Goal: Task Accomplishment & Management: Manage account settings

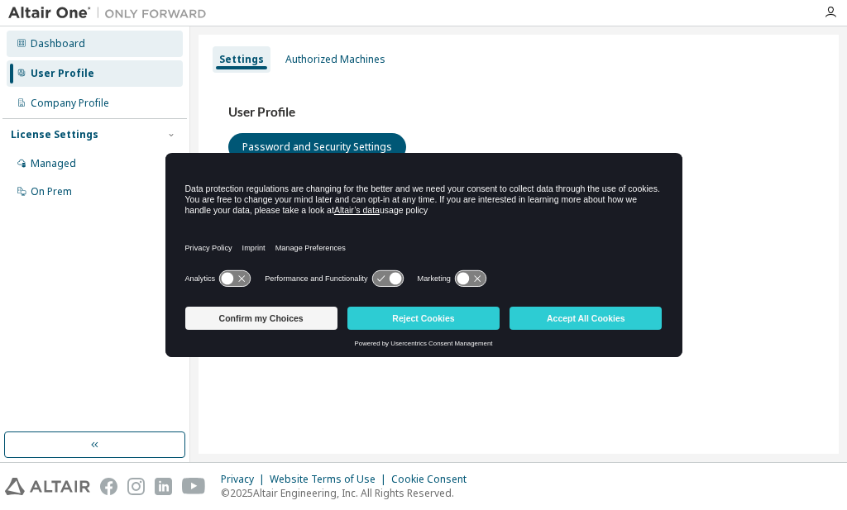
click at [49, 41] on div "Dashboard" at bounding box center [58, 43] width 55 height 13
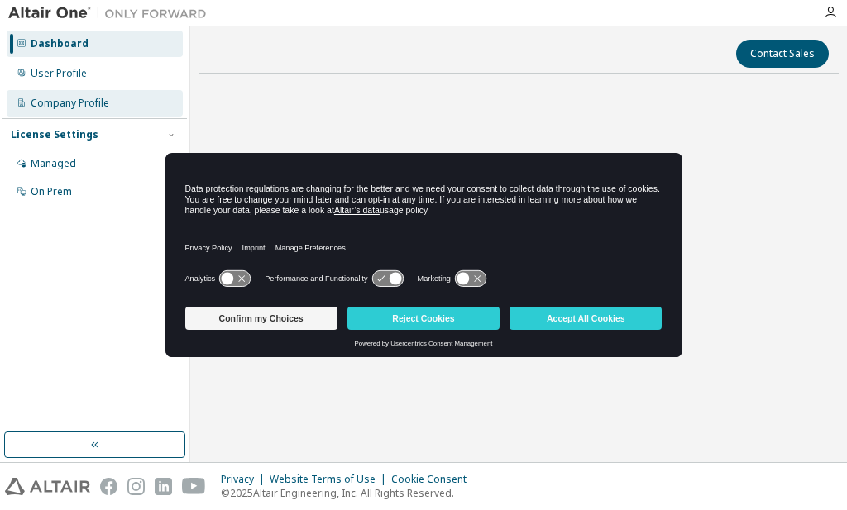
click at [88, 107] on div "Company Profile" at bounding box center [70, 103] width 79 height 13
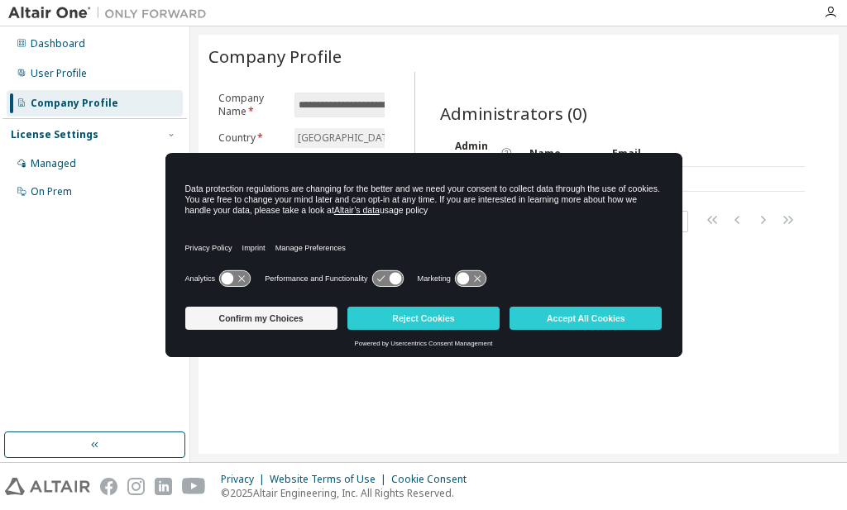
drag, startPoint x: 496, startPoint y: 237, endPoint x: 496, endPoint y: 304, distance: 67.0
click at [496, 300] on div "Data protection regulations are changing for the better and we need your consen…" at bounding box center [423, 227] width 517 height 146
click at [541, 317] on button "Accept All Cookies" at bounding box center [585, 318] width 152 height 23
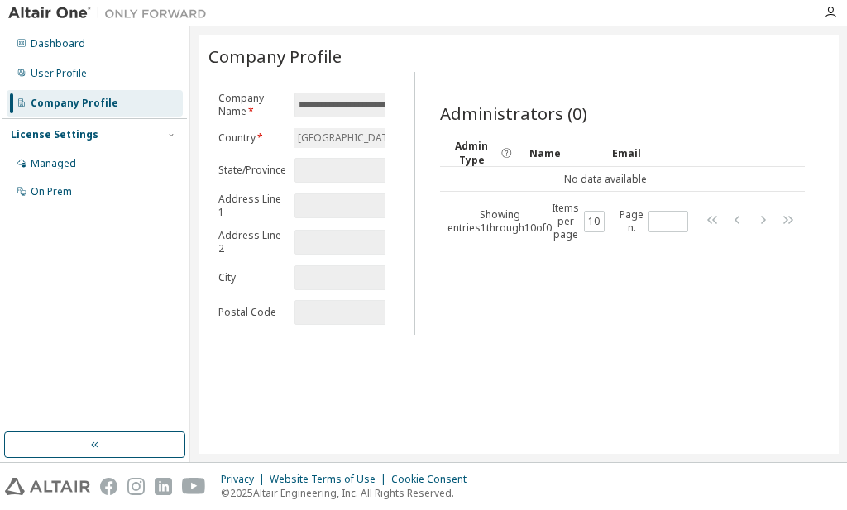
click at [55, 494] on img at bounding box center [47, 486] width 85 height 17
